Goal: Find specific page/section: Find specific page/section

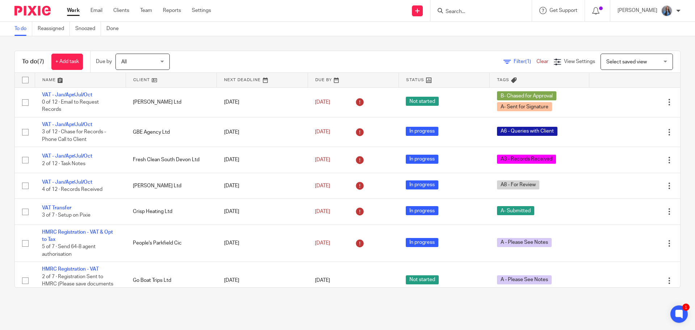
click at [460, 9] on input "Search" at bounding box center [477, 12] width 65 height 7
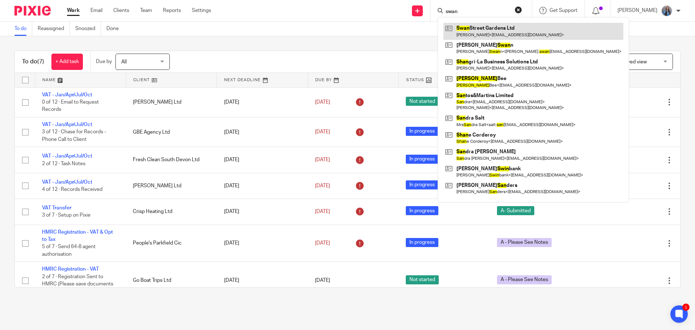
type input "swan"
click at [470, 35] on link at bounding box center [533, 31] width 180 height 17
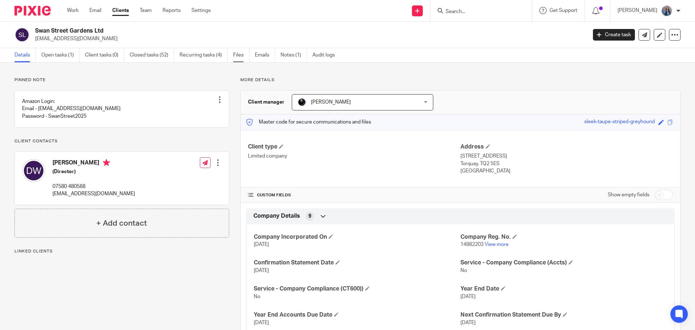
click at [238, 55] on link "Files" at bounding box center [241, 55] width 16 height 14
click at [238, 61] on link "Files" at bounding box center [241, 55] width 16 height 14
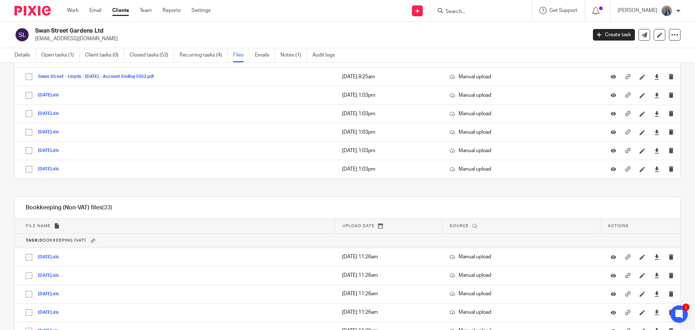
scroll to position [726, 0]
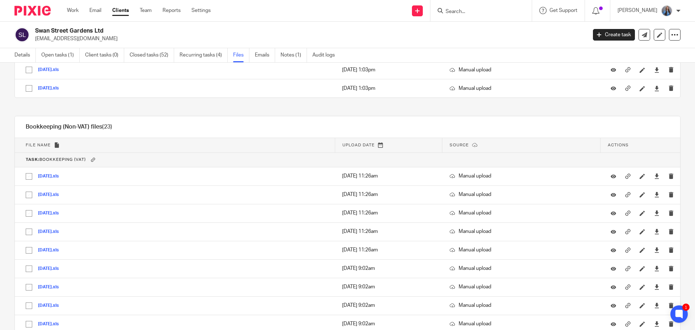
click at [202, 154] on th "Task: Bookkeeping (VAT)" at bounding box center [347, 159] width 665 height 14
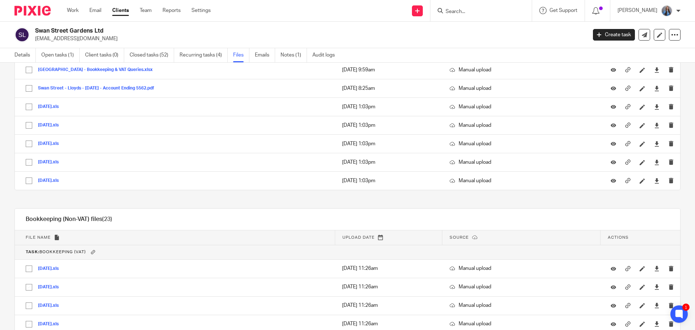
scroll to position [617, 0]
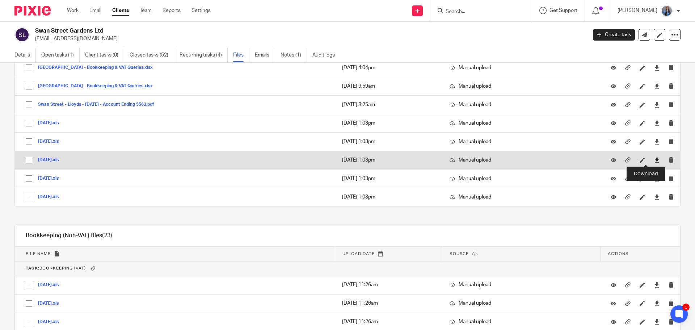
click at [654, 159] on icon at bounding box center [656, 159] width 5 height 5
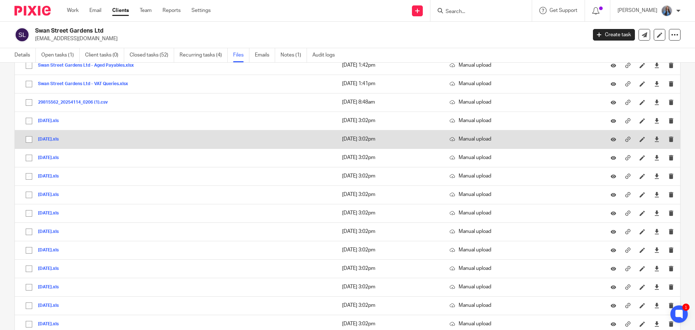
scroll to position [0, 0]
